Goal: Information Seeking & Learning: Learn about a topic

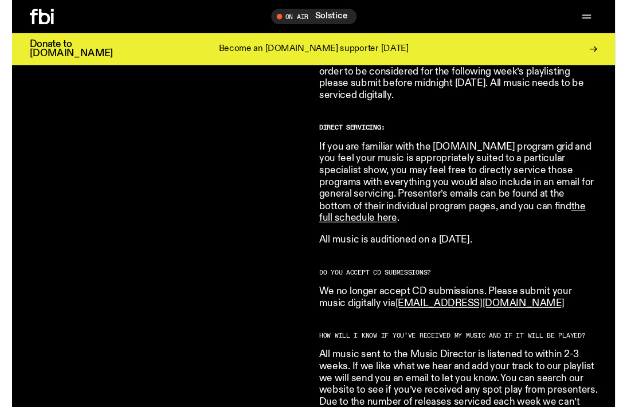
scroll to position [816, 0]
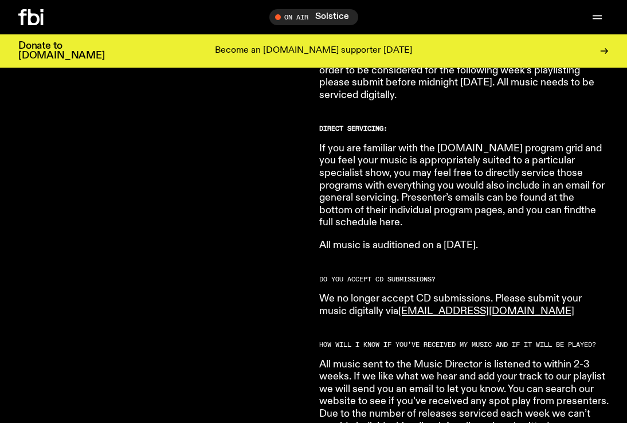
click at [537, 205] on link "the full schedule here" at bounding box center [457, 216] width 277 height 23
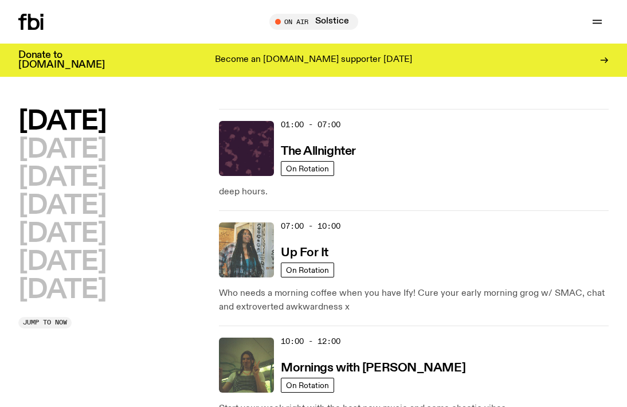
click at [248, 253] on img at bounding box center [246, 249] width 55 height 55
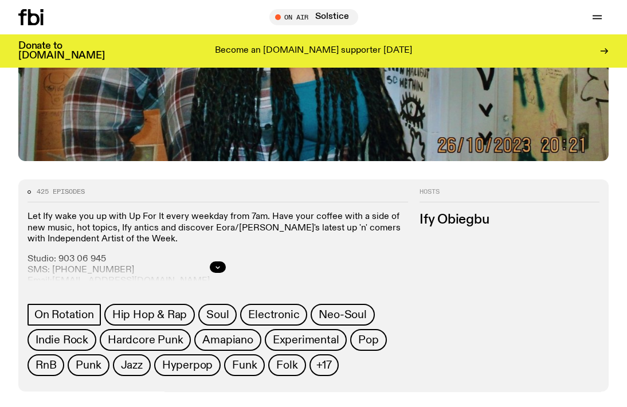
scroll to position [327, 0]
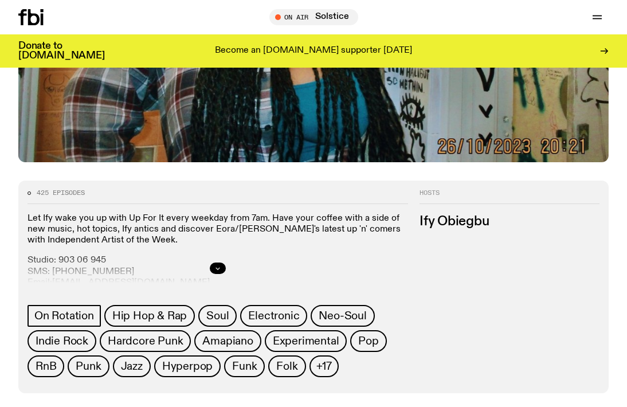
click at [220, 268] on icon "button" at bounding box center [217, 268] width 7 height 7
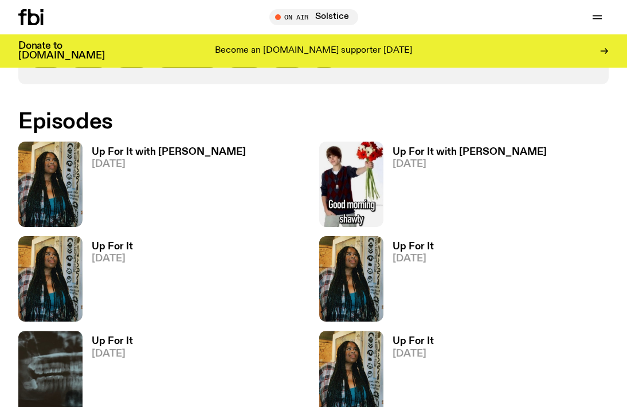
scroll to position [797, 0]
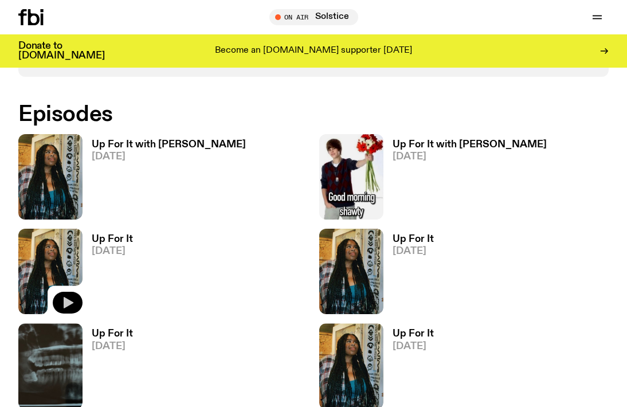
click at [64, 303] on icon "button" at bounding box center [68, 303] width 14 height 14
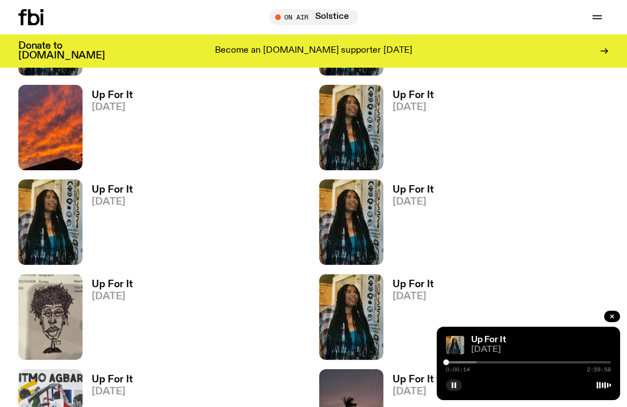
scroll to position [1985, 0]
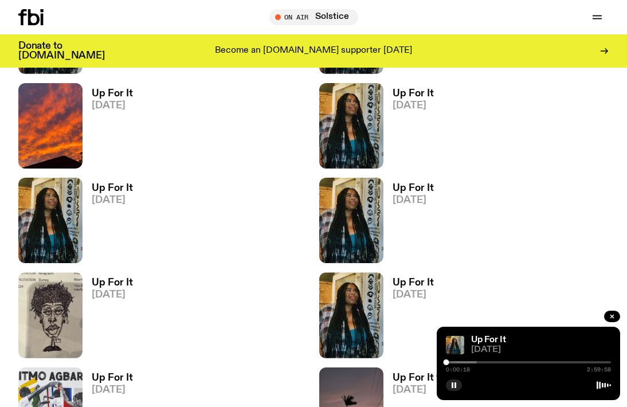
click at [453, 361] on div at bounding box center [394, 362] width 165 height 2
click at [457, 361] on div at bounding box center [398, 362] width 165 height 2
click at [457, 362] on div at bounding box center [457, 362] width 6 height 6
drag, startPoint x: 457, startPoint y: 362, endPoint x: 463, endPoint y: 362, distance: 6.3
click at [463, 362] on div at bounding box center [462, 362] width 6 height 6
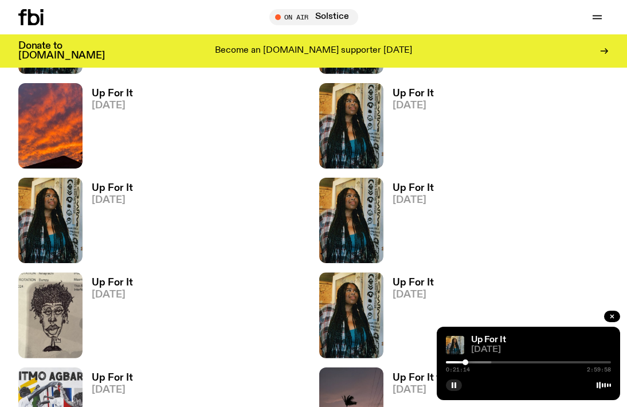
click at [467, 362] on div at bounding box center [466, 362] width 6 height 6
click at [470, 362] on div at bounding box center [470, 362] width 6 height 6
click at [472, 362] on div at bounding box center [471, 362] width 6 height 6
click at [475, 362] on div at bounding box center [475, 362] width 6 height 6
click at [478, 362] on div at bounding box center [478, 362] width 6 height 6
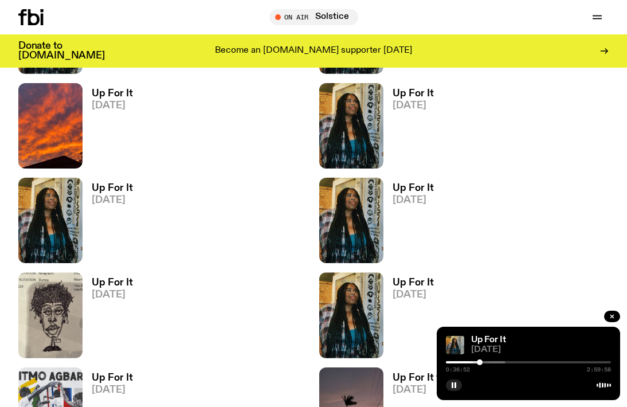
click at [481, 362] on div at bounding box center [480, 362] width 6 height 6
click at [483, 362] on div at bounding box center [483, 362] width 6 height 6
click at [486, 362] on div at bounding box center [486, 362] width 6 height 6
click at [451, 384] on button "button" at bounding box center [454, 384] width 16 height 11
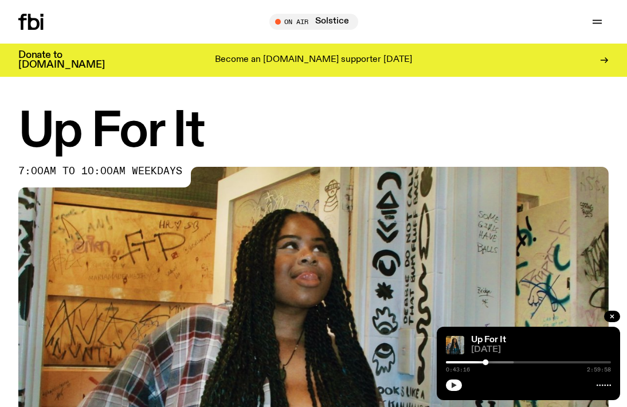
scroll to position [0, 0]
